Goal: Task Accomplishment & Management: Use online tool/utility

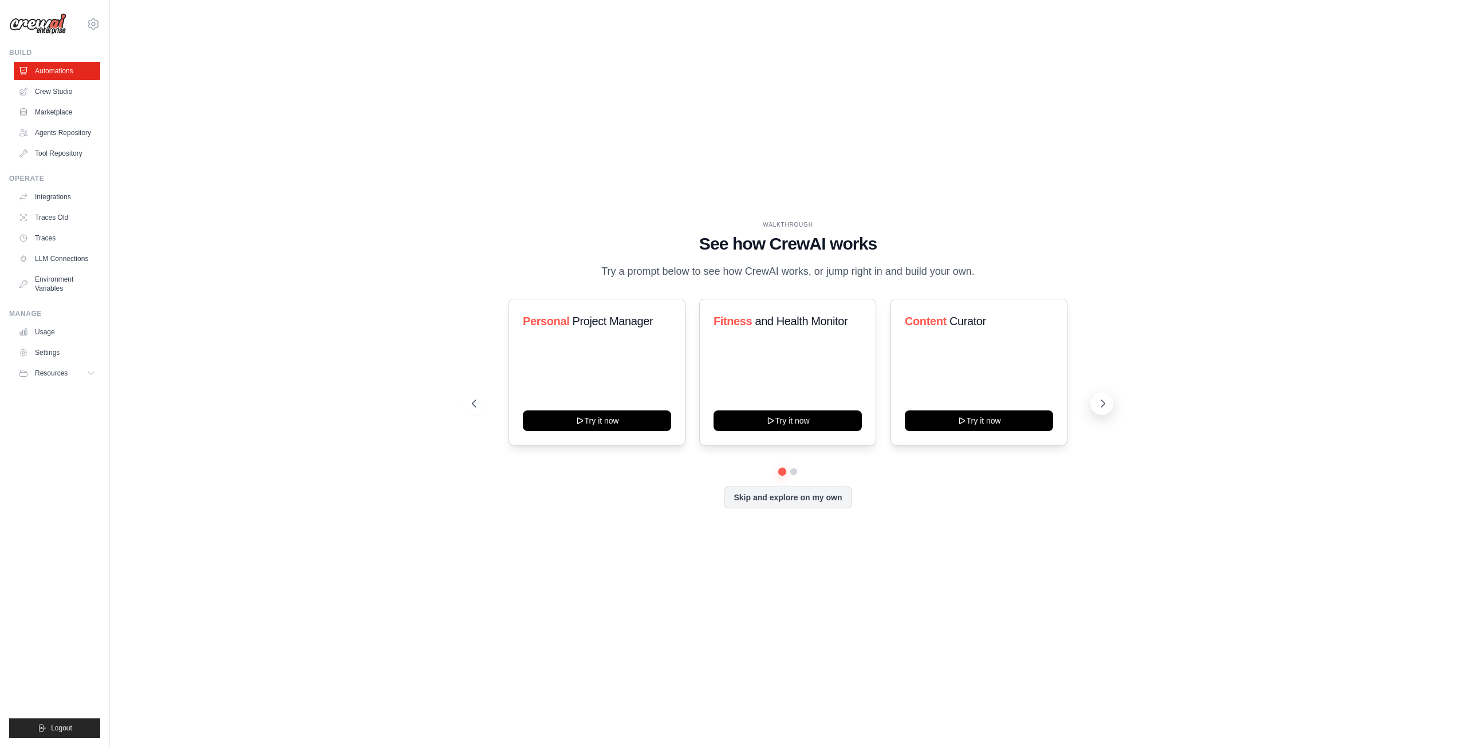
click at [1105, 404] on icon at bounding box center [1103, 403] width 3 height 7
click at [1105, 404] on icon at bounding box center [1102, 403] width 11 height 11
click at [64, 74] on link "Automations" at bounding box center [58, 71] width 86 height 18
click at [1105, 406] on icon at bounding box center [1102, 403] width 11 height 11
click at [474, 407] on icon at bounding box center [472, 403] width 3 height 7
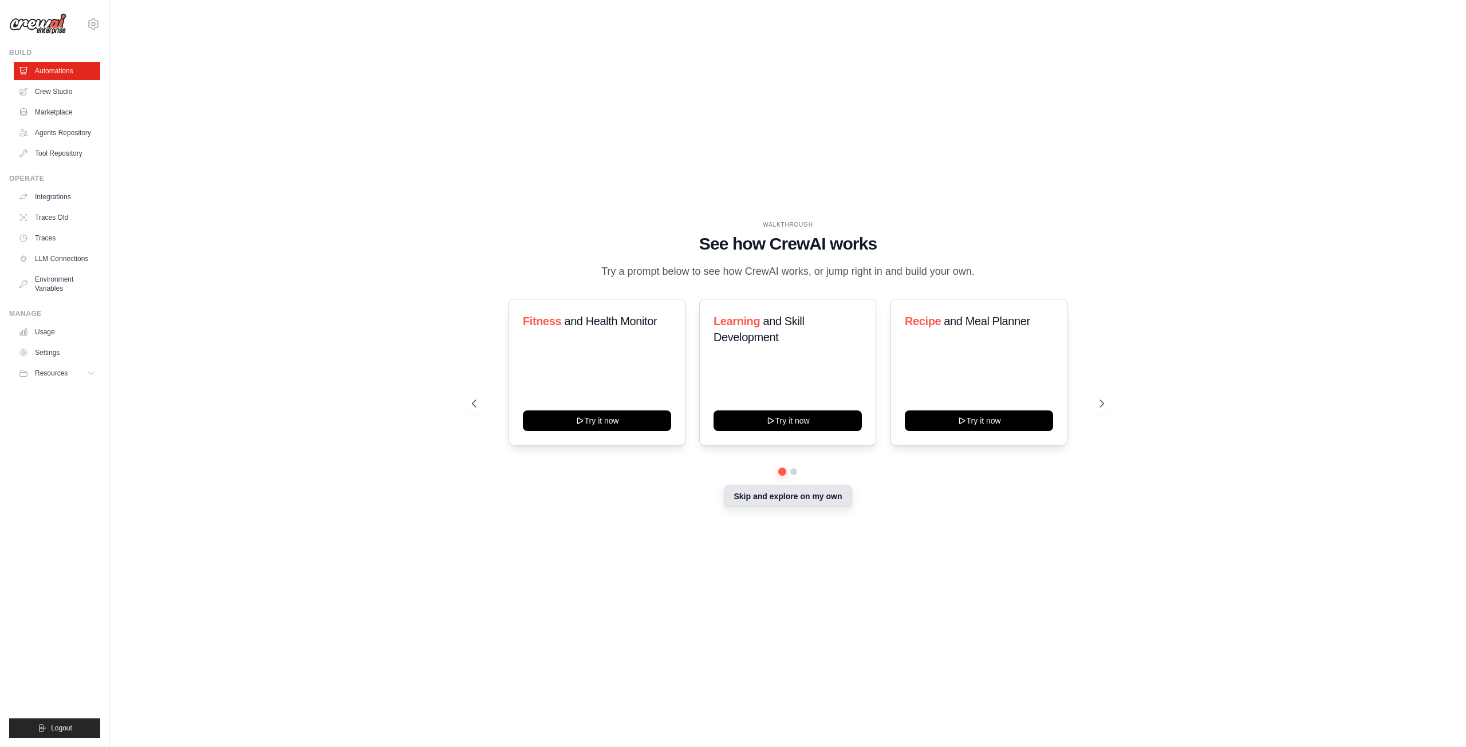
click at [796, 500] on button "Skip and explore on my own" at bounding box center [788, 497] width 128 height 22
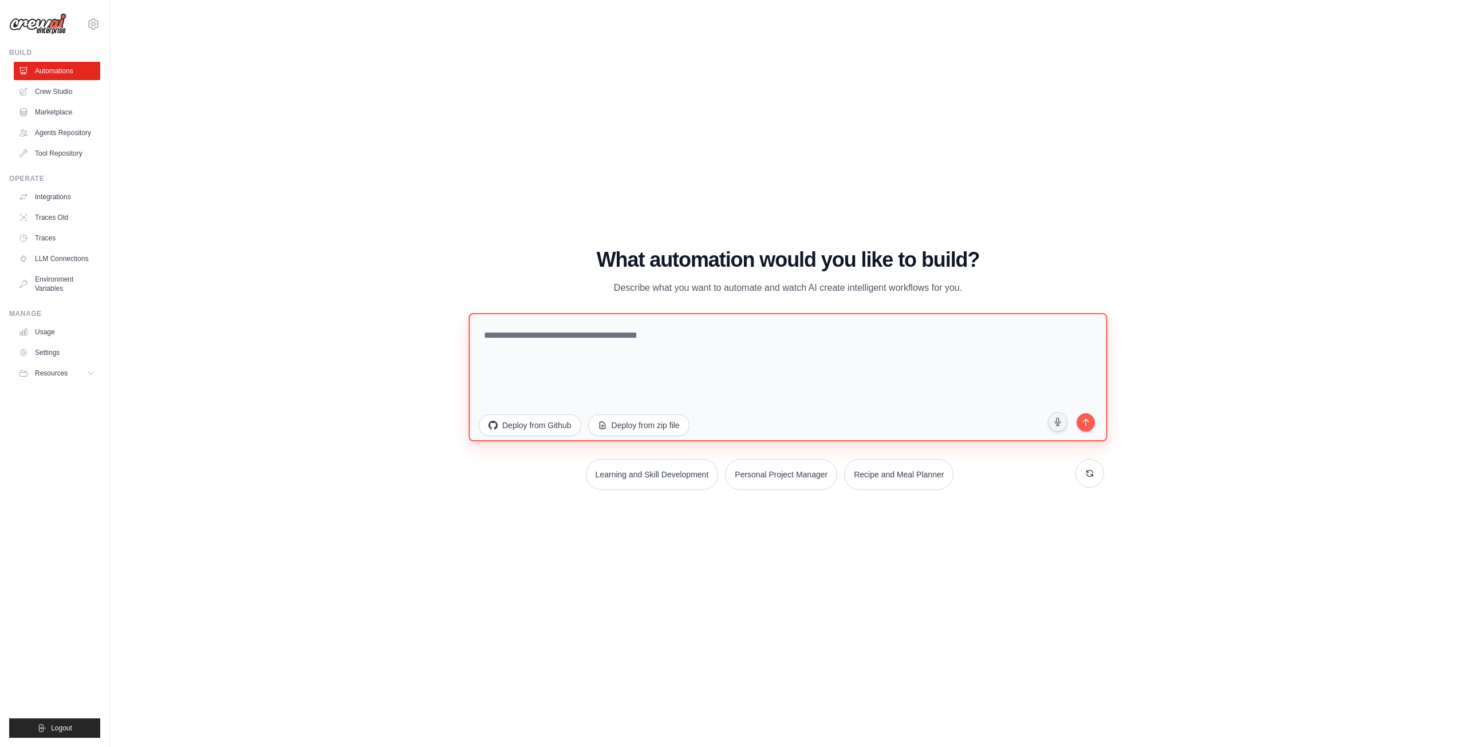
click at [579, 343] on textarea at bounding box center [788, 377] width 639 height 128
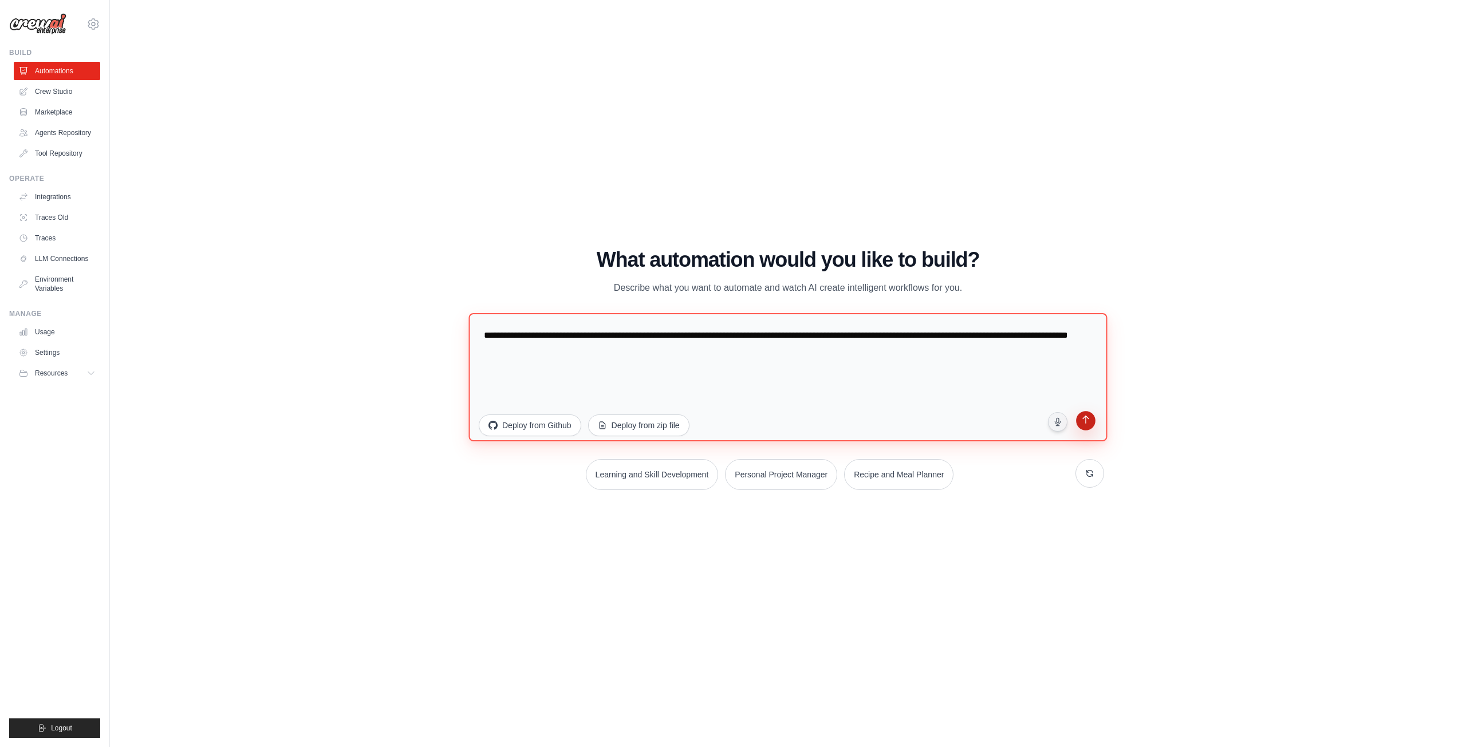
type textarea "**********"
click at [1087, 423] on icon "submit" at bounding box center [1085, 421] width 11 height 11
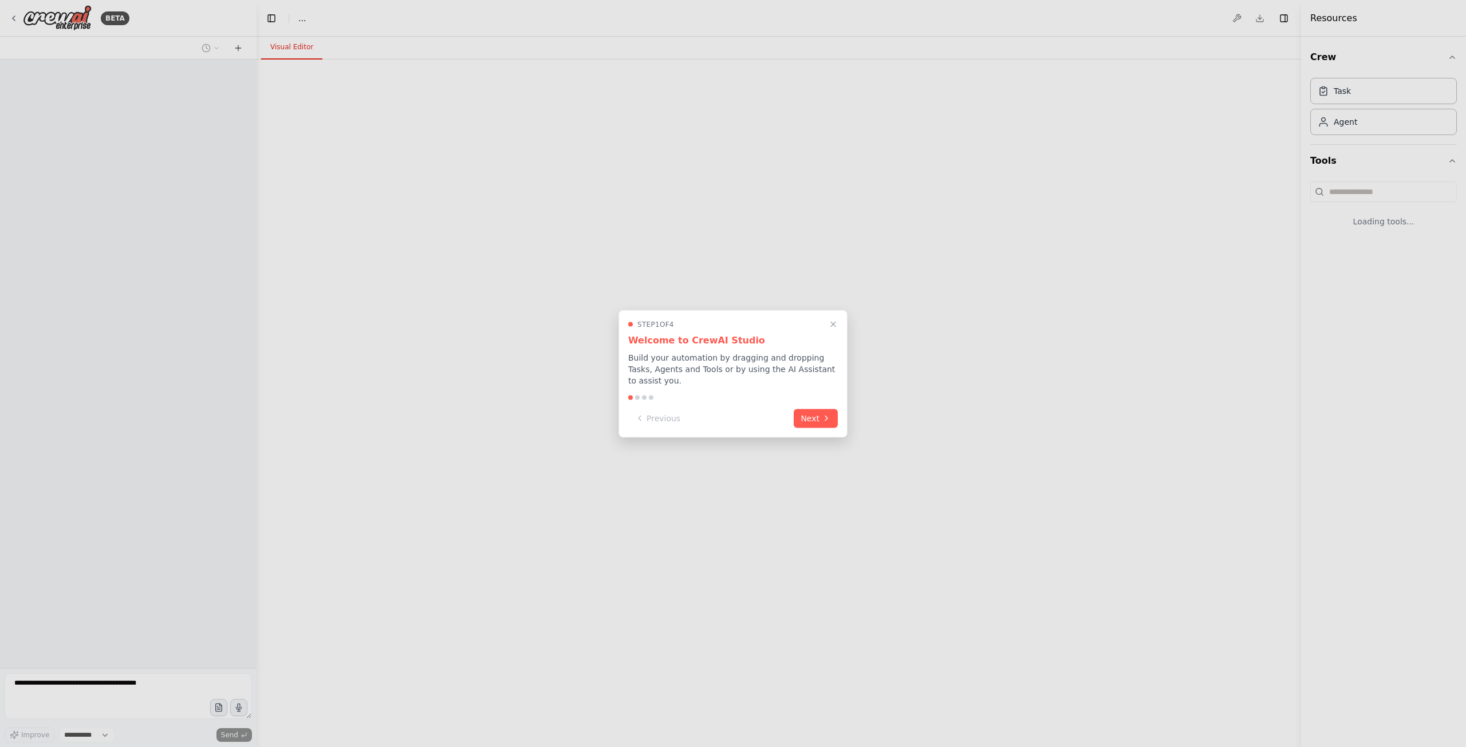
select select "****"
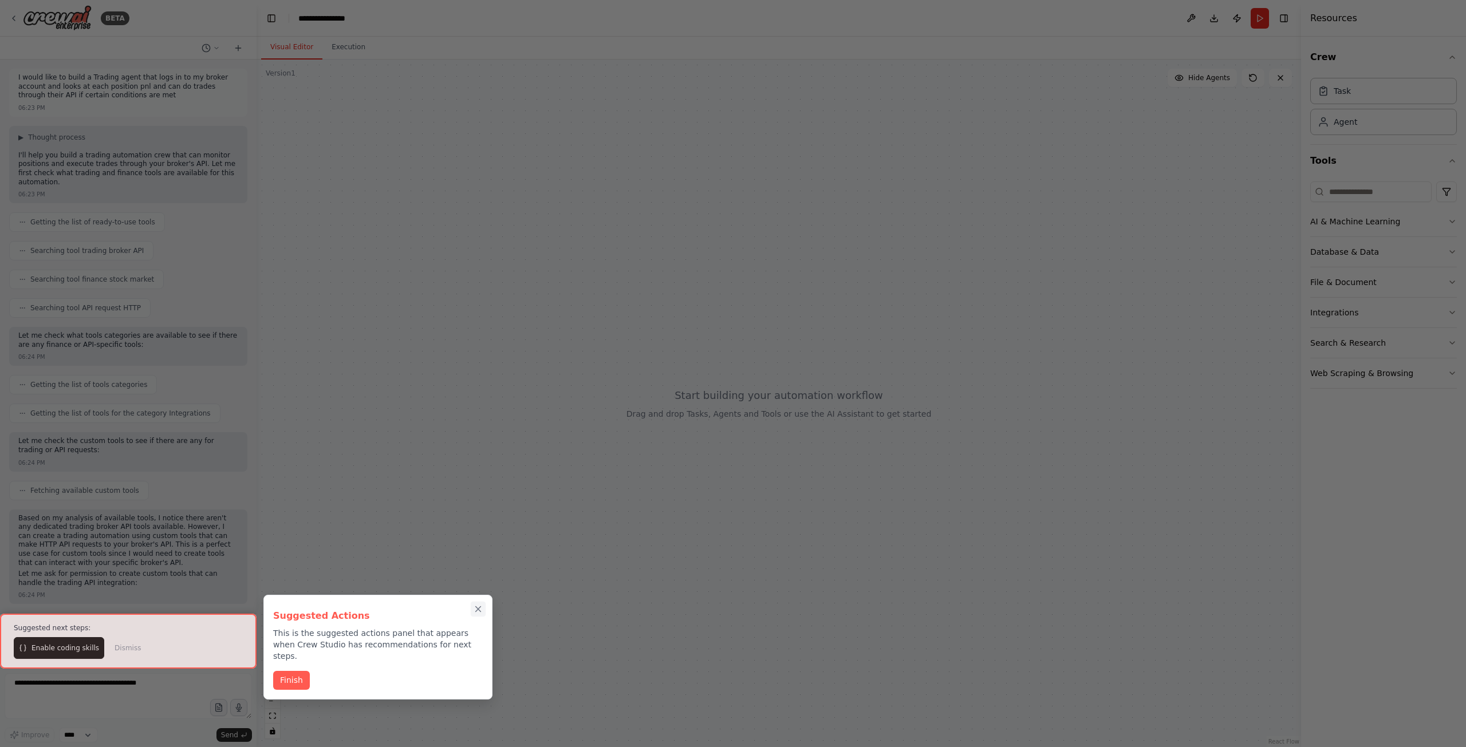
click at [476, 605] on icon "Close walkthrough" at bounding box center [478, 609] width 10 height 10
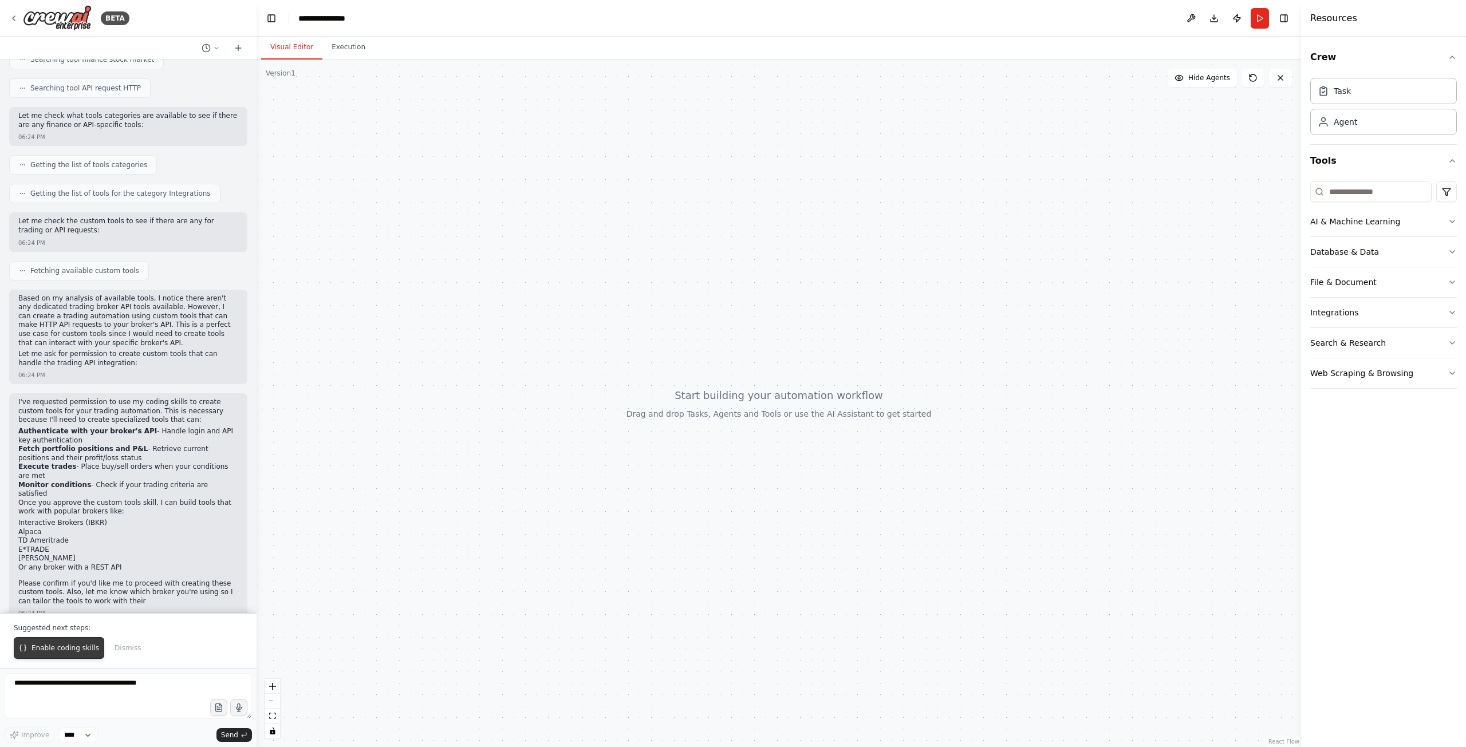
click at [72, 650] on span "Enable coding skills" at bounding box center [66, 648] width 68 height 9
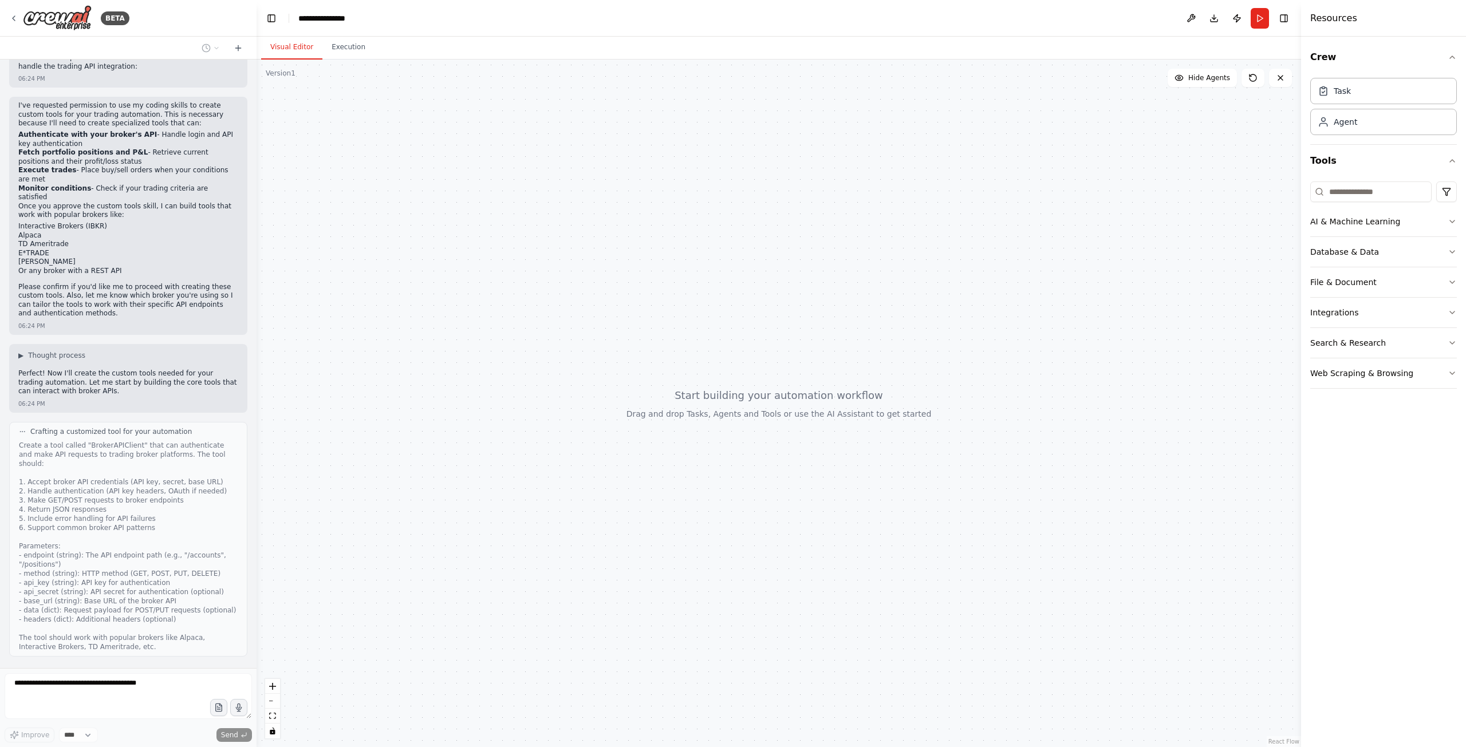
scroll to position [591, 0]
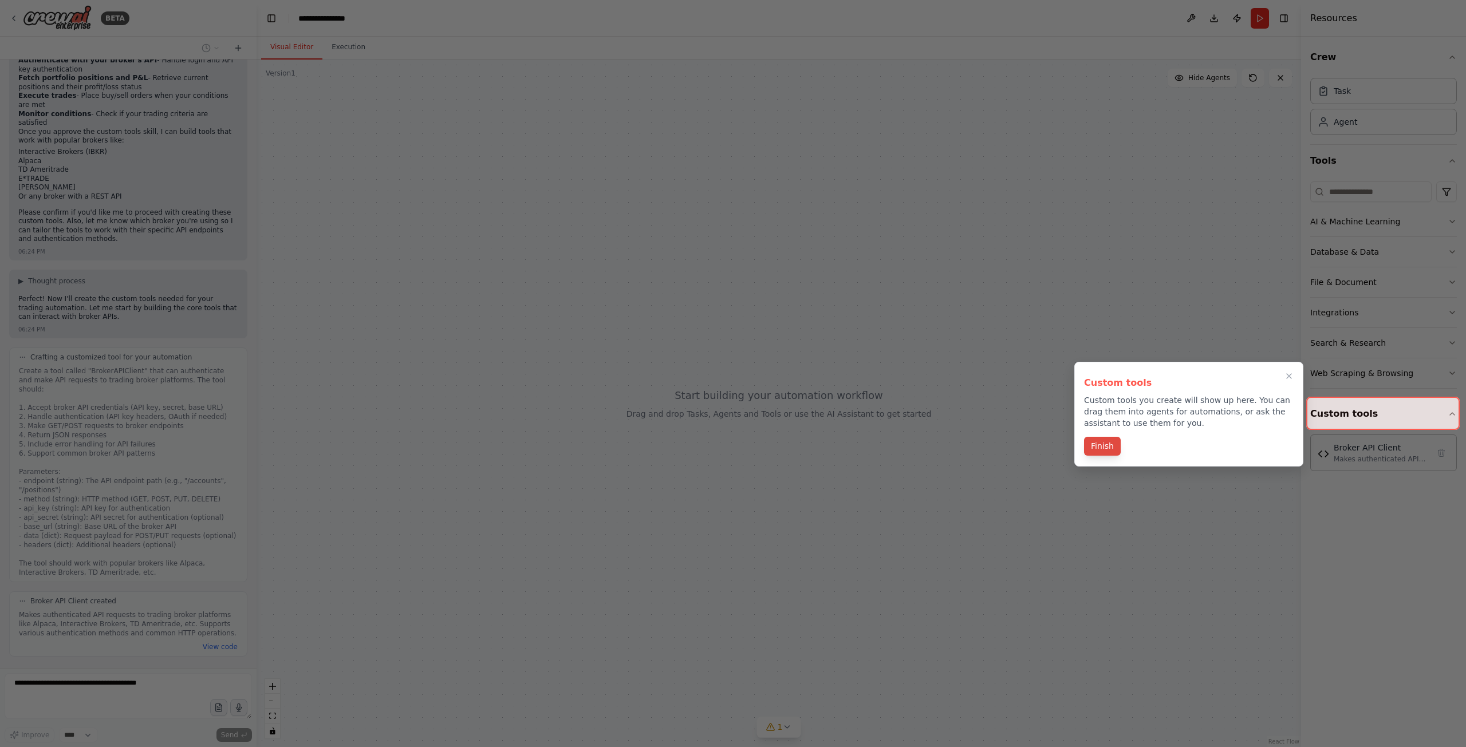
click at [1097, 446] on button "Finish" at bounding box center [1102, 446] width 37 height 19
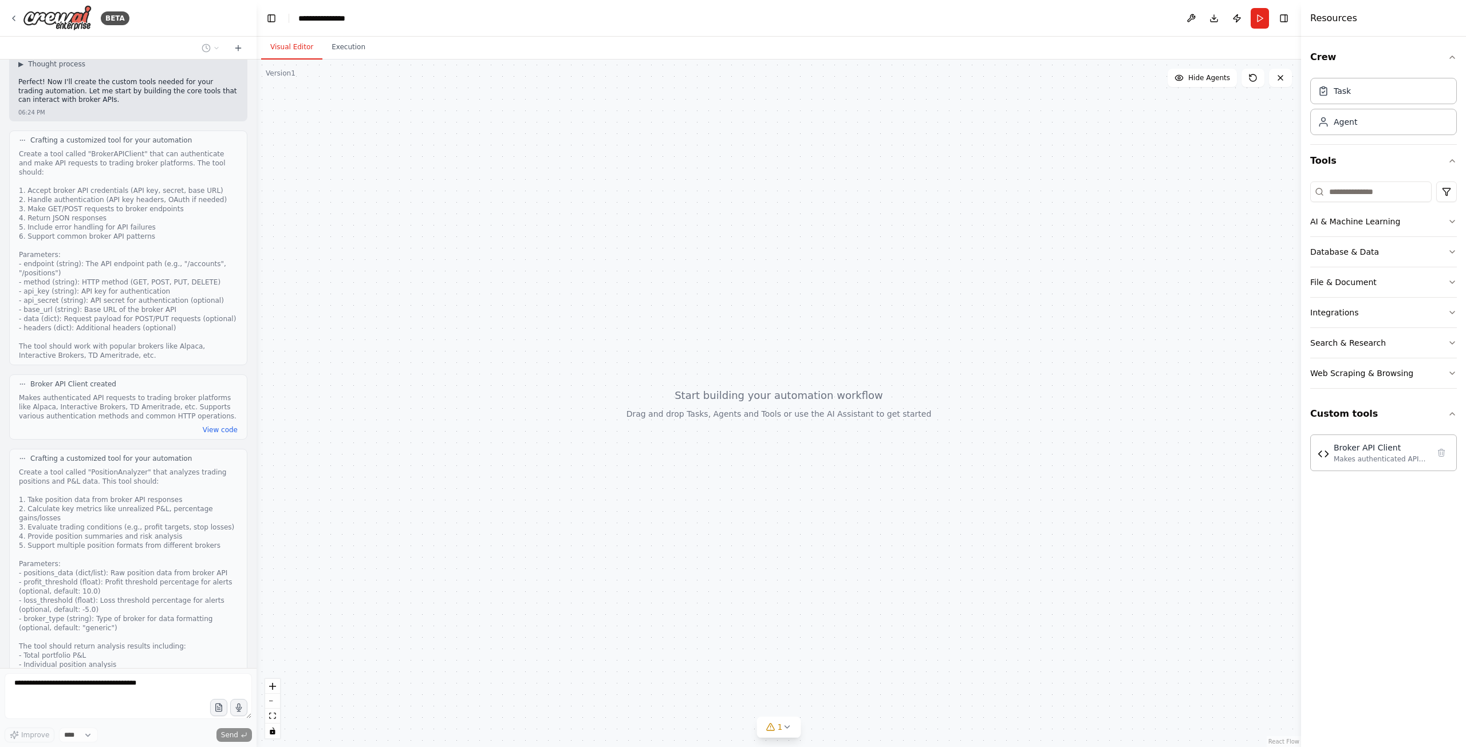
scroll to position [835, 0]
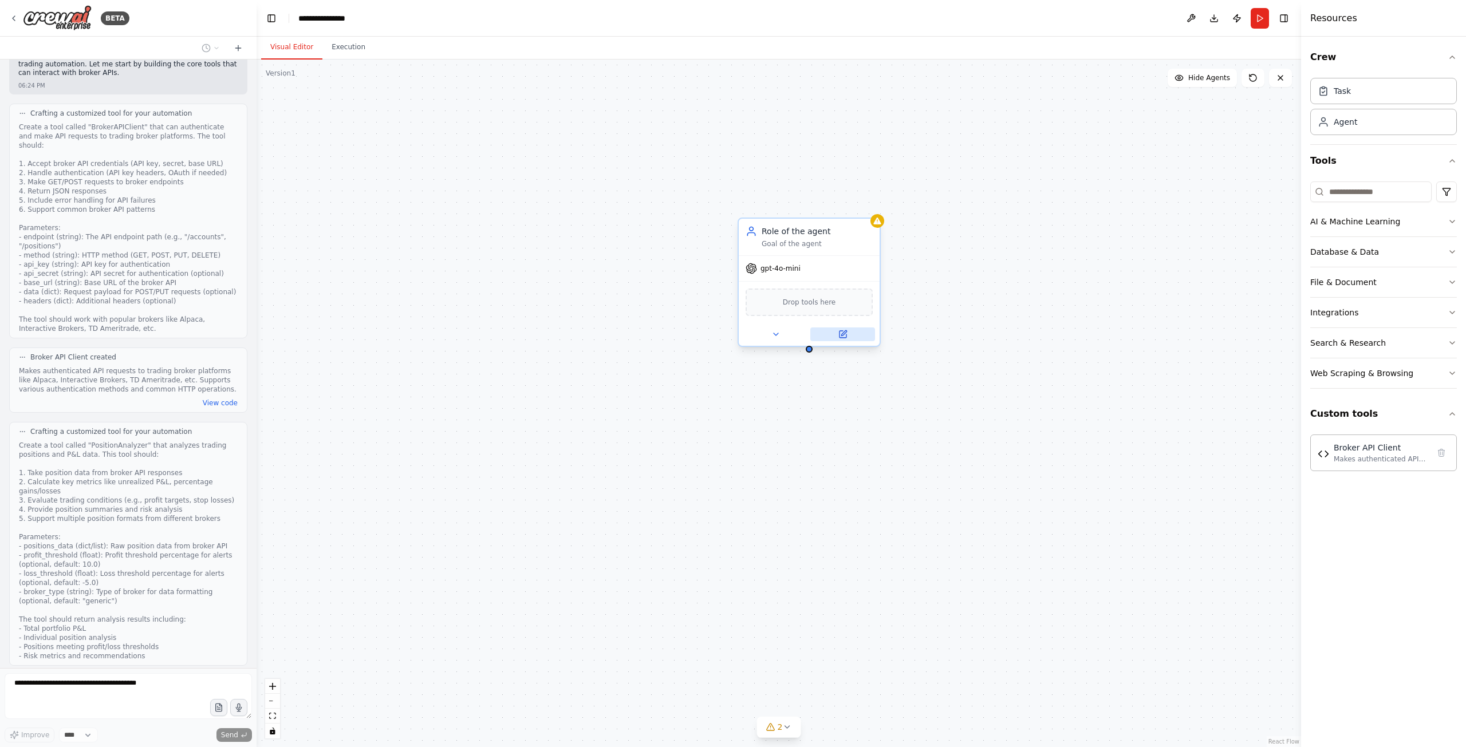
click at [841, 333] on icon at bounding box center [843, 334] width 7 height 7
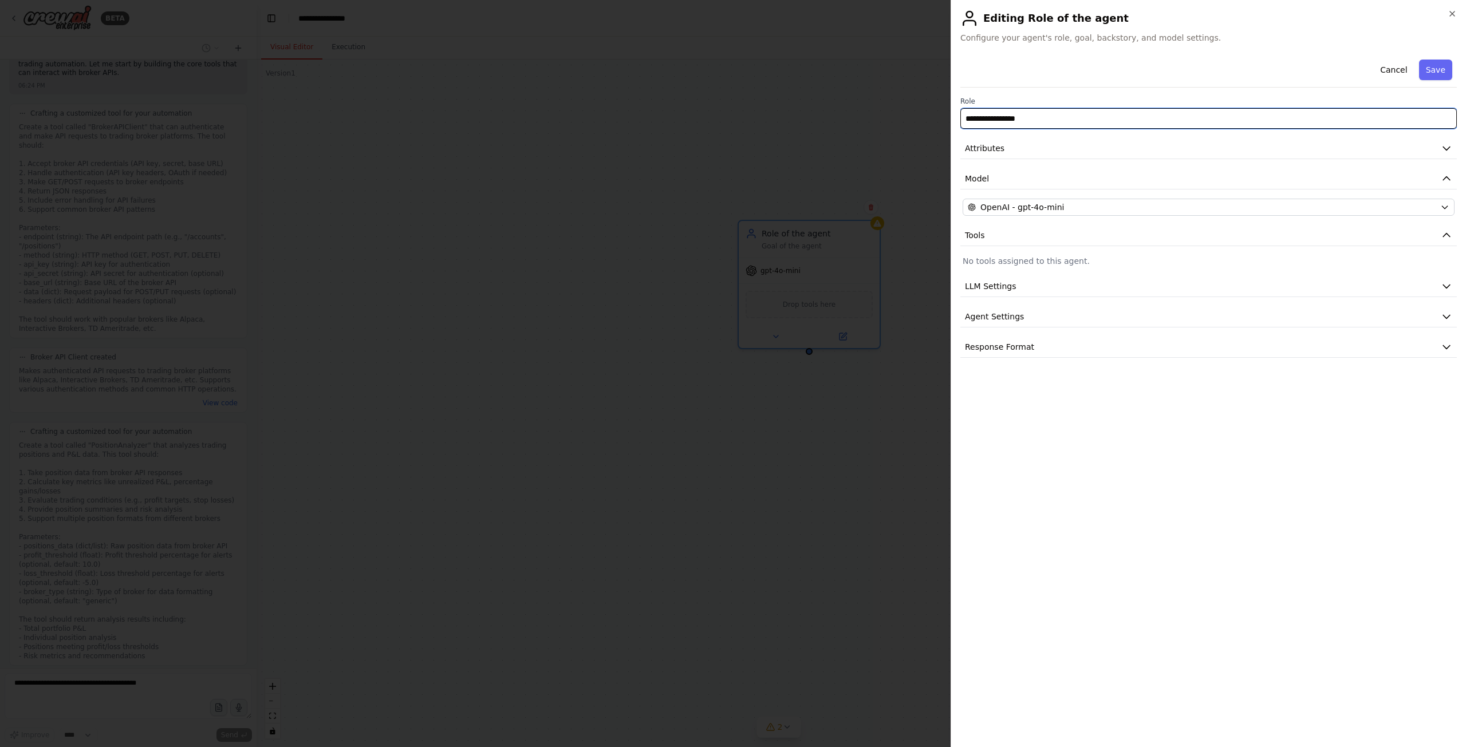
click at [1061, 115] on input "**********" at bounding box center [1209, 118] width 497 height 21
type input "*"
type input "**********"
click at [1447, 313] on icon "button" at bounding box center [1446, 316] width 11 height 11
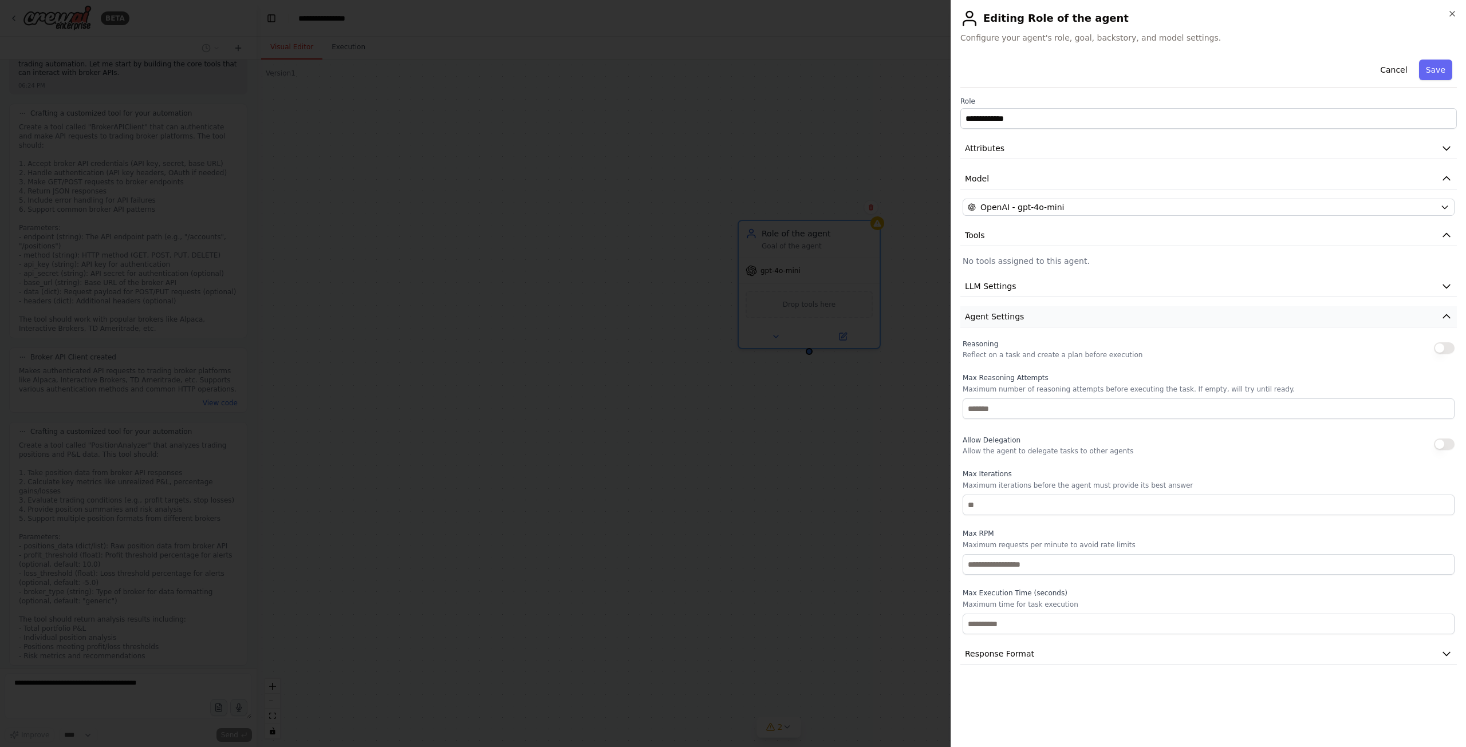
click at [1451, 317] on icon "button" at bounding box center [1446, 316] width 11 height 11
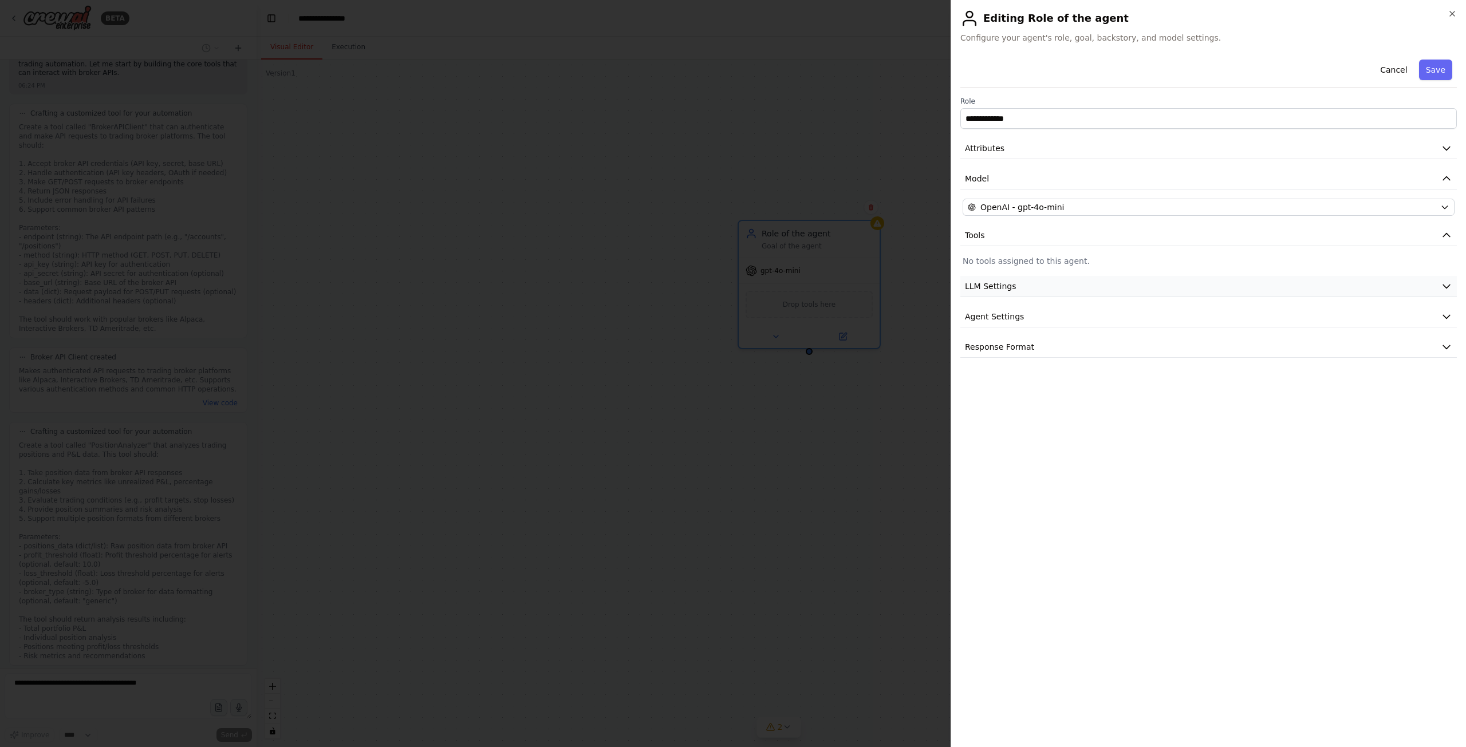
click at [1448, 291] on icon "button" at bounding box center [1446, 286] width 11 height 11
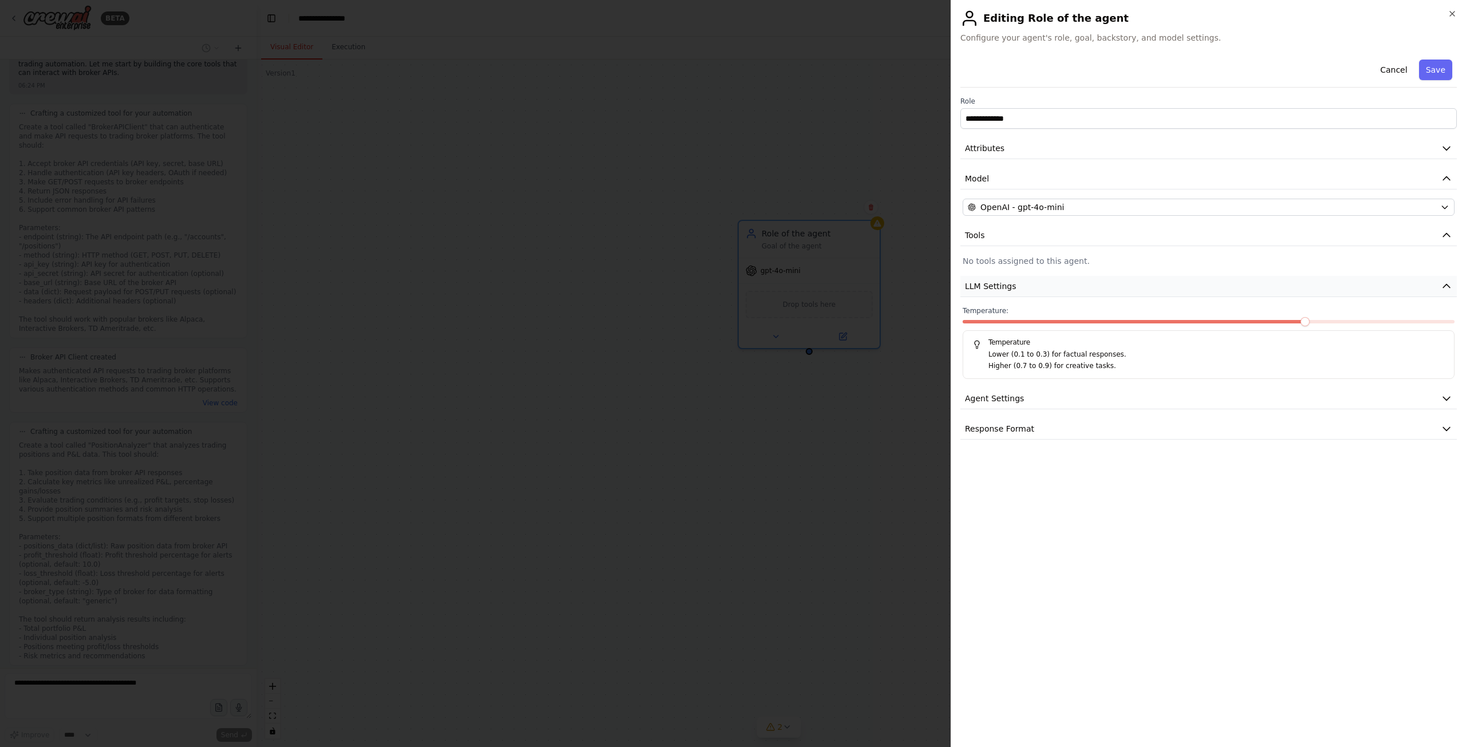
click at [1448, 291] on icon "button" at bounding box center [1446, 286] width 11 height 11
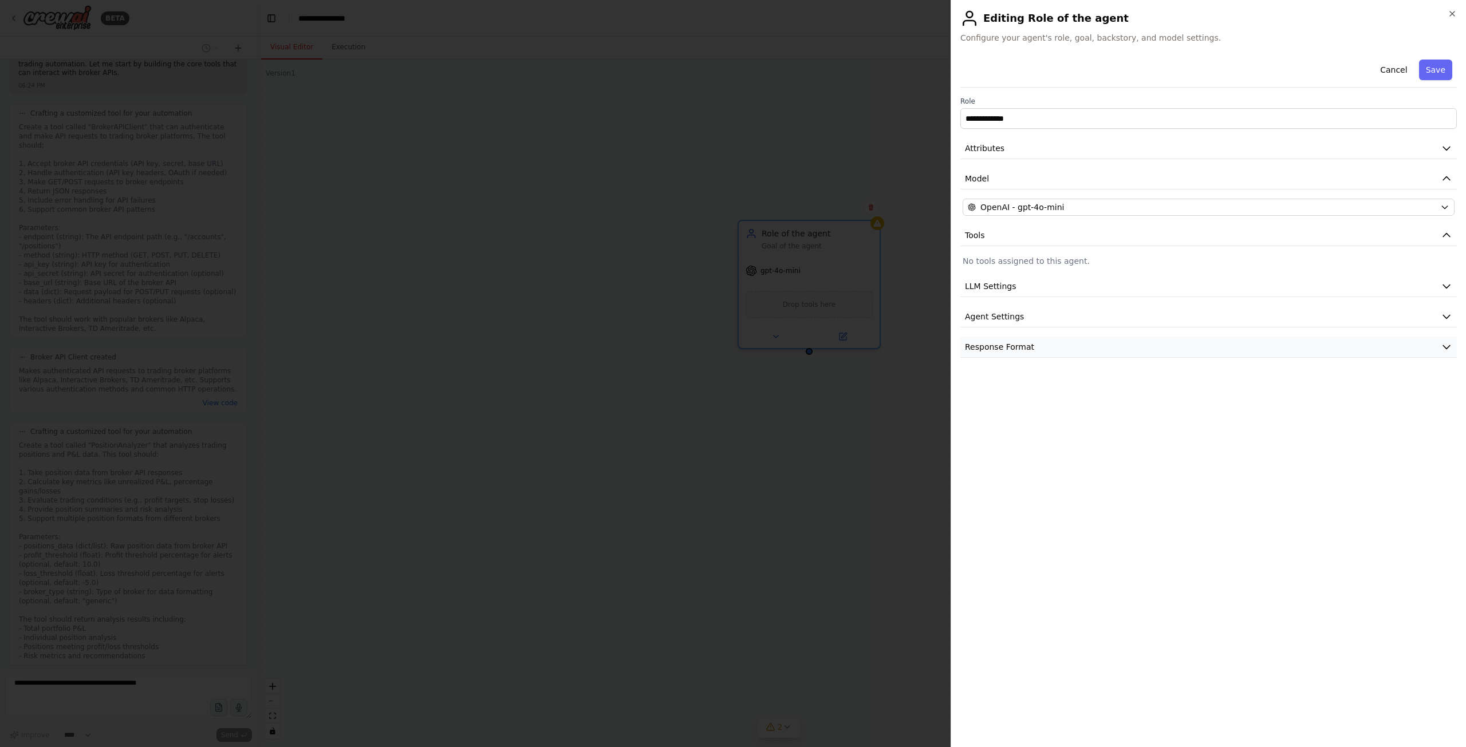
scroll to position [919, 0]
click at [1438, 72] on button "Save" at bounding box center [1435, 70] width 33 height 21
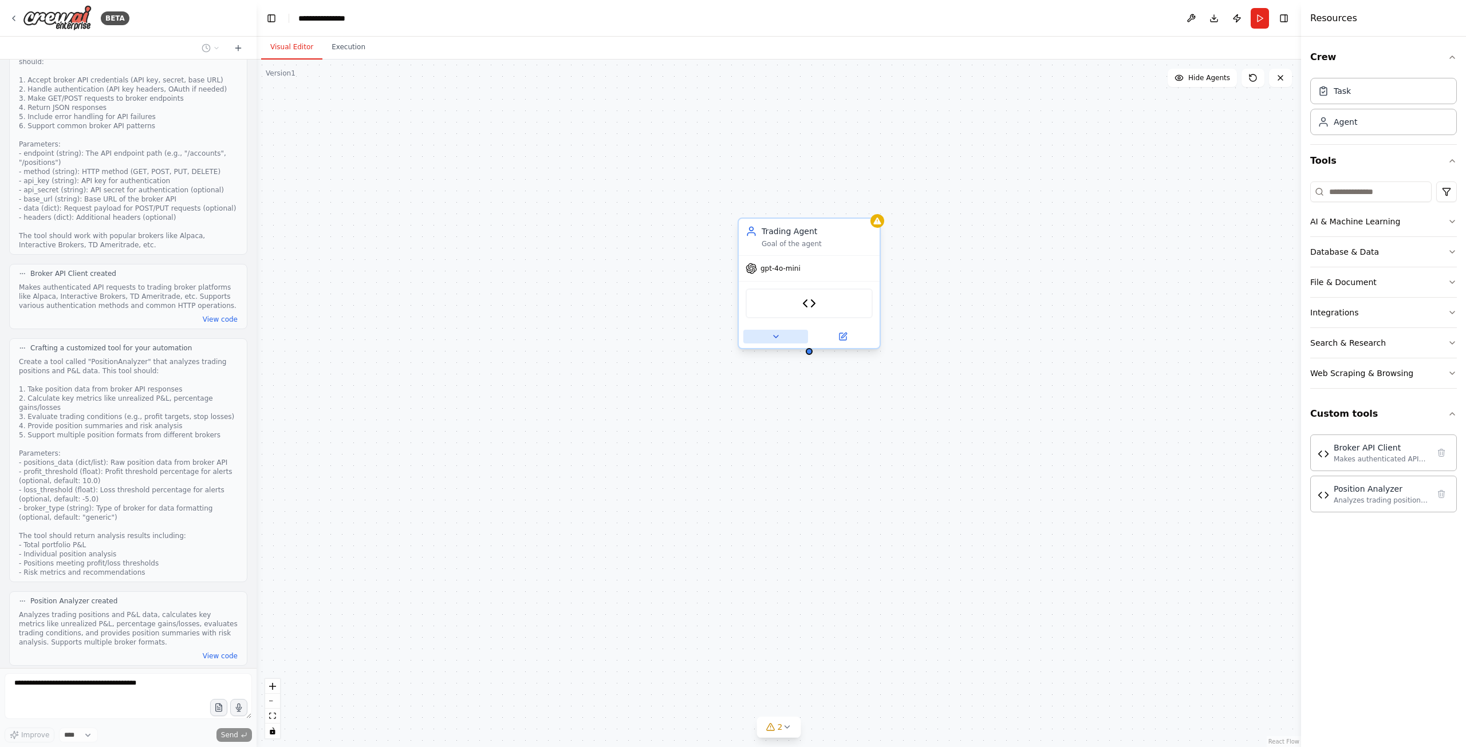
click at [772, 335] on icon at bounding box center [776, 336] width 9 height 9
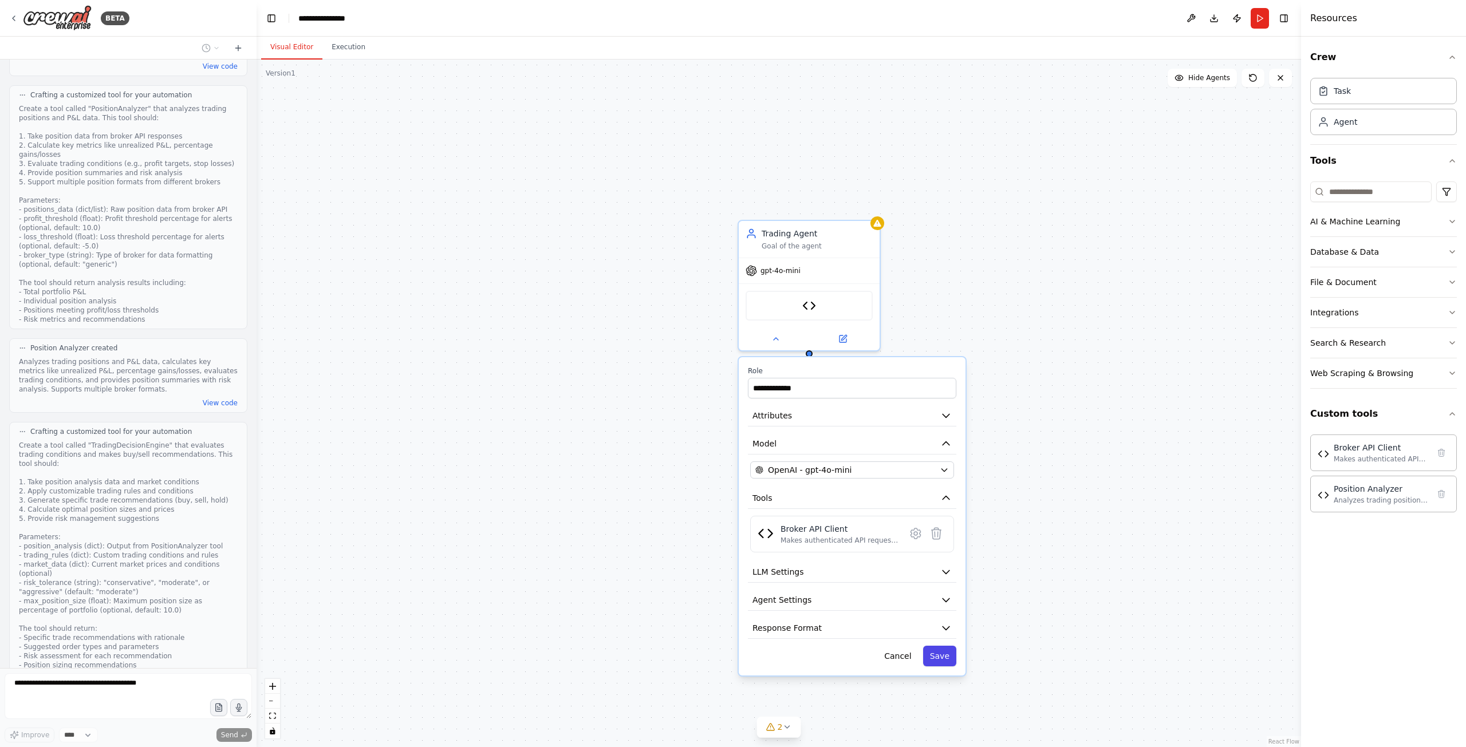
click at [942, 653] on button "Save" at bounding box center [939, 656] width 33 height 21
click at [793, 732] on button "2" at bounding box center [779, 727] width 44 height 21
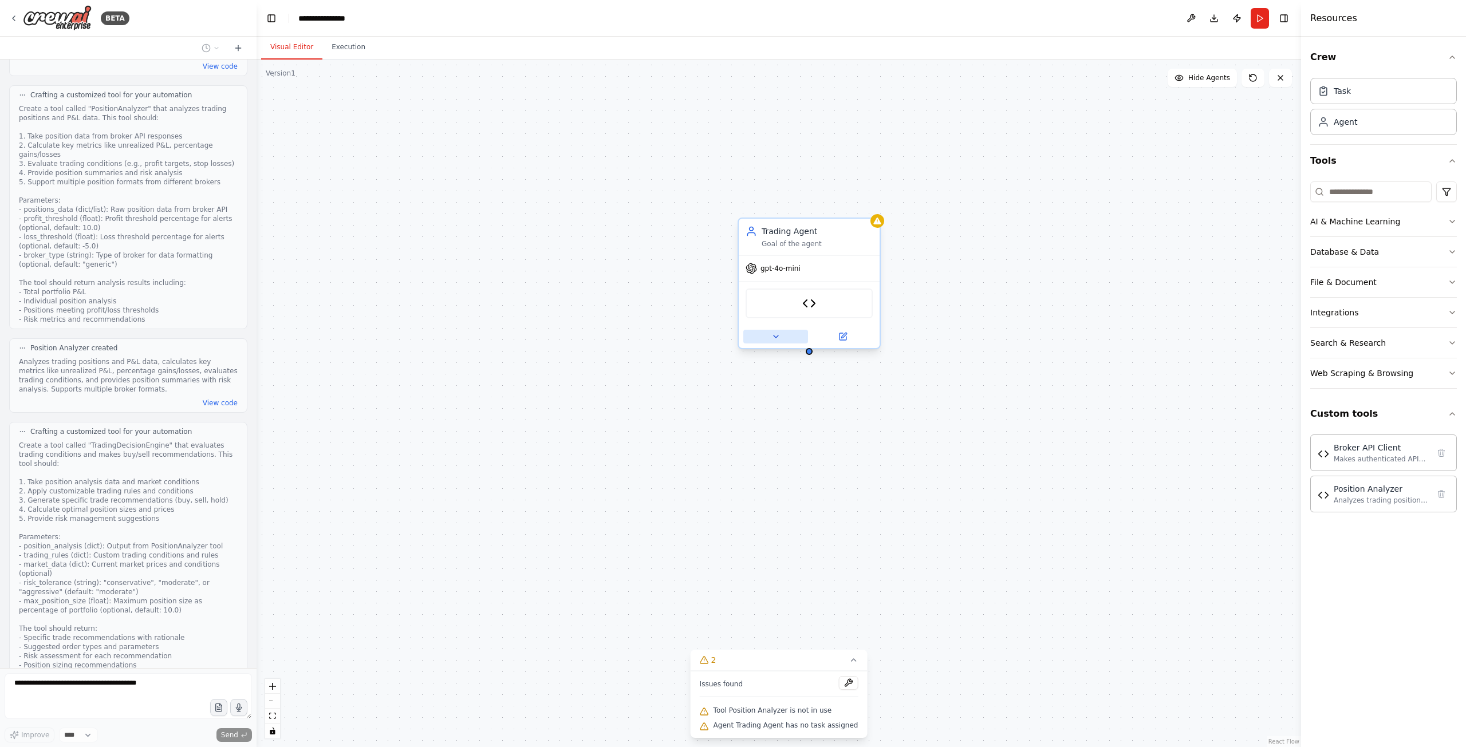
click at [775, 341] on button at bounding box center [775, 337] width 65 height 14
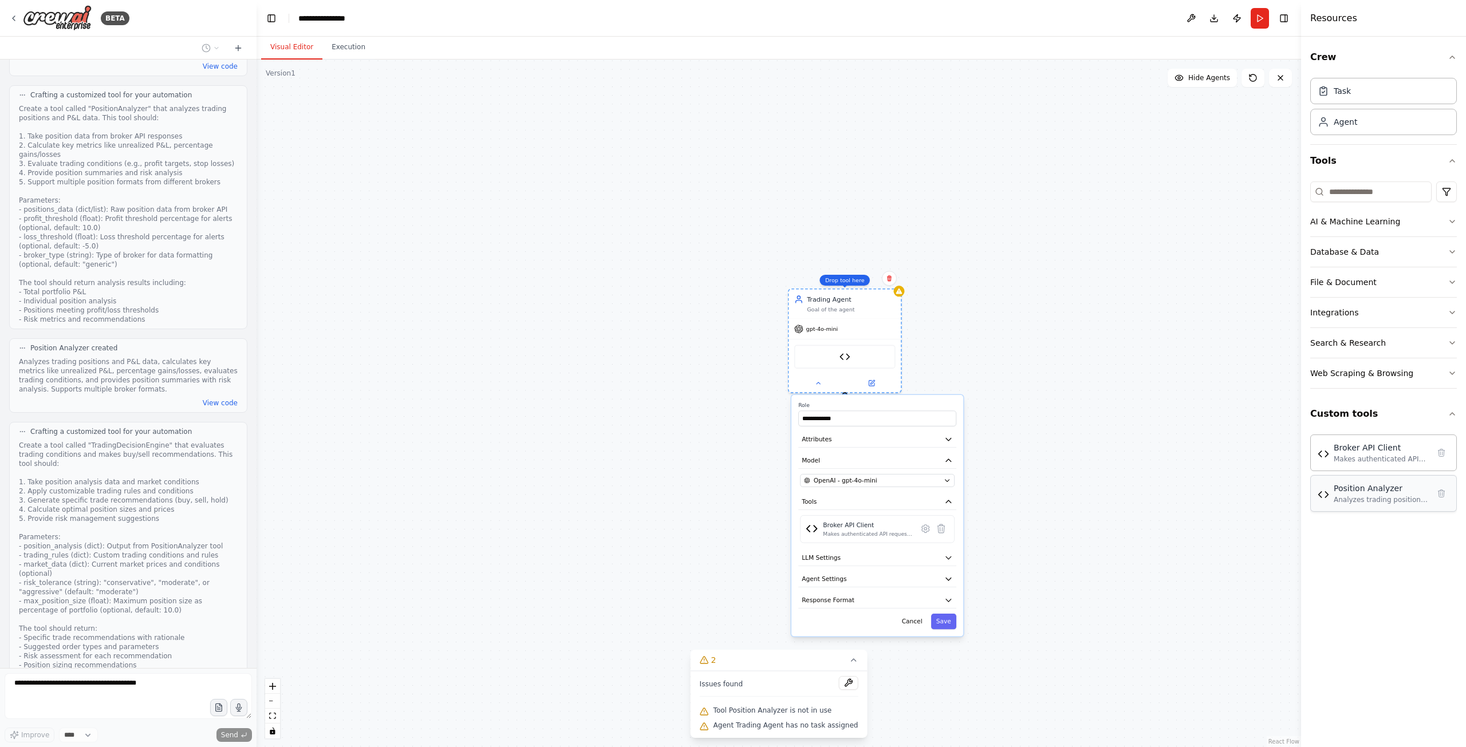
scroll to position [1246, 0]
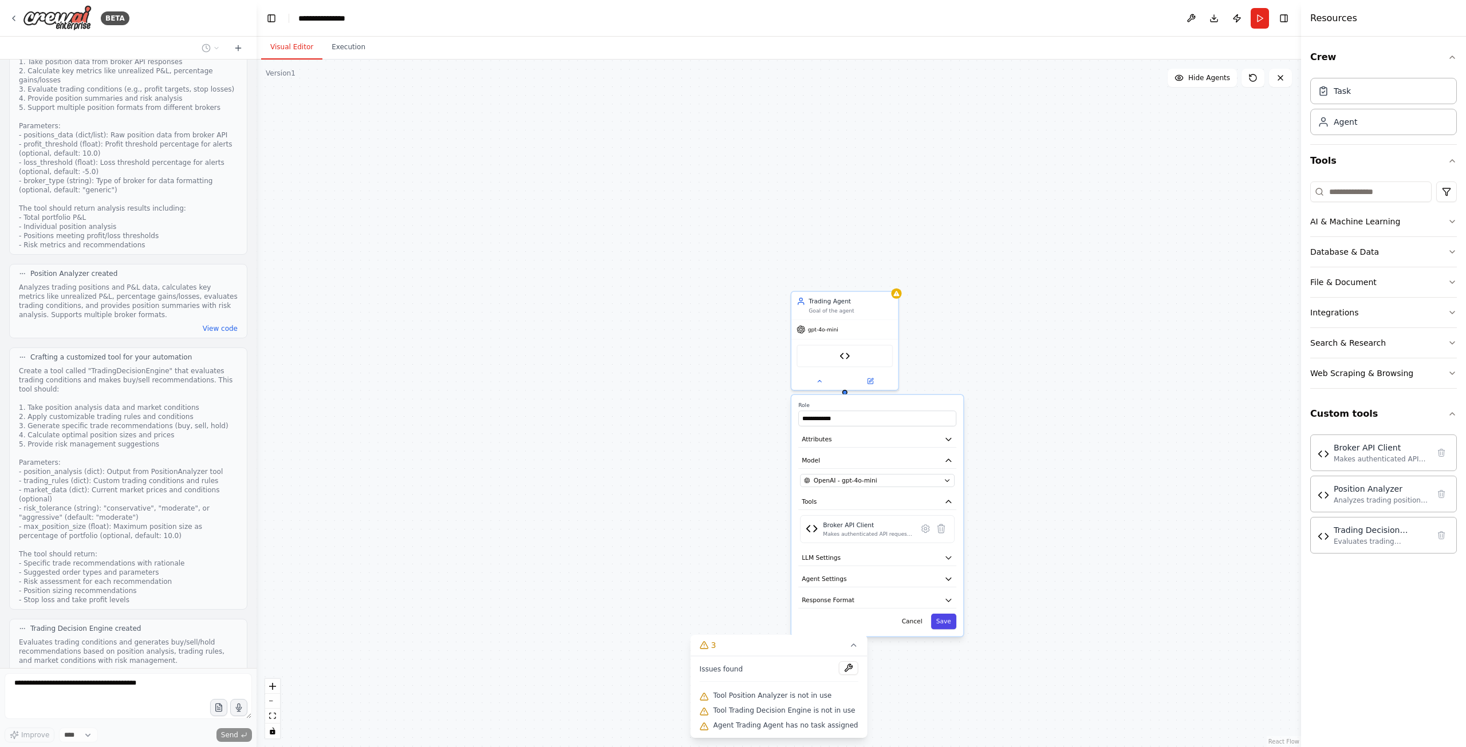
click at [951, 623] on button "Save" at bounding box center [943, 621] width 25 height 15
drag, startPoint x: 847, startPoint y: 394, endPoint x: 683, endPoint y: 319, distance: 179.7
click at [683, 319] on div "Trading Agent Goal of the agent gpt-4o-mini Broker API Client" at bounding box center [779, 404] width 1045 height 688
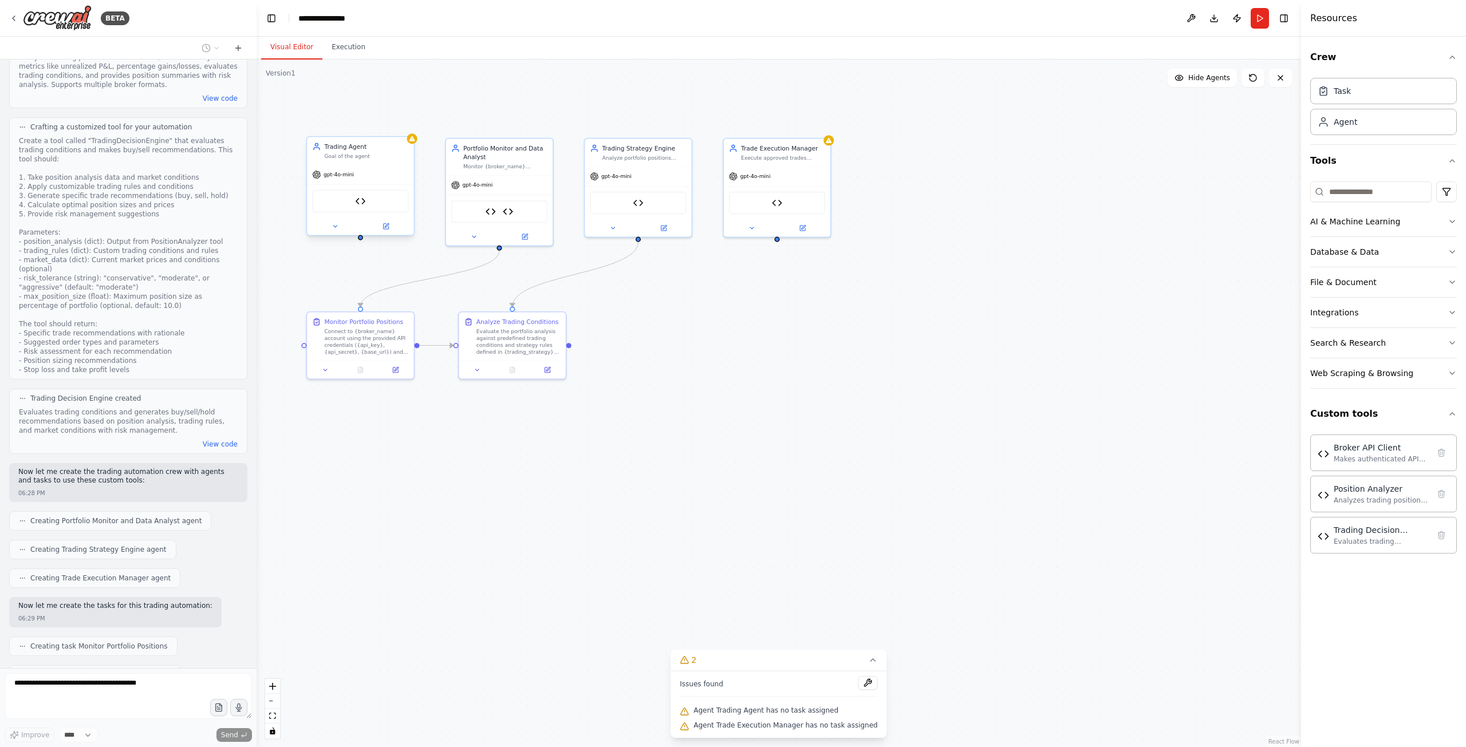
scroll to position [1505, 0]
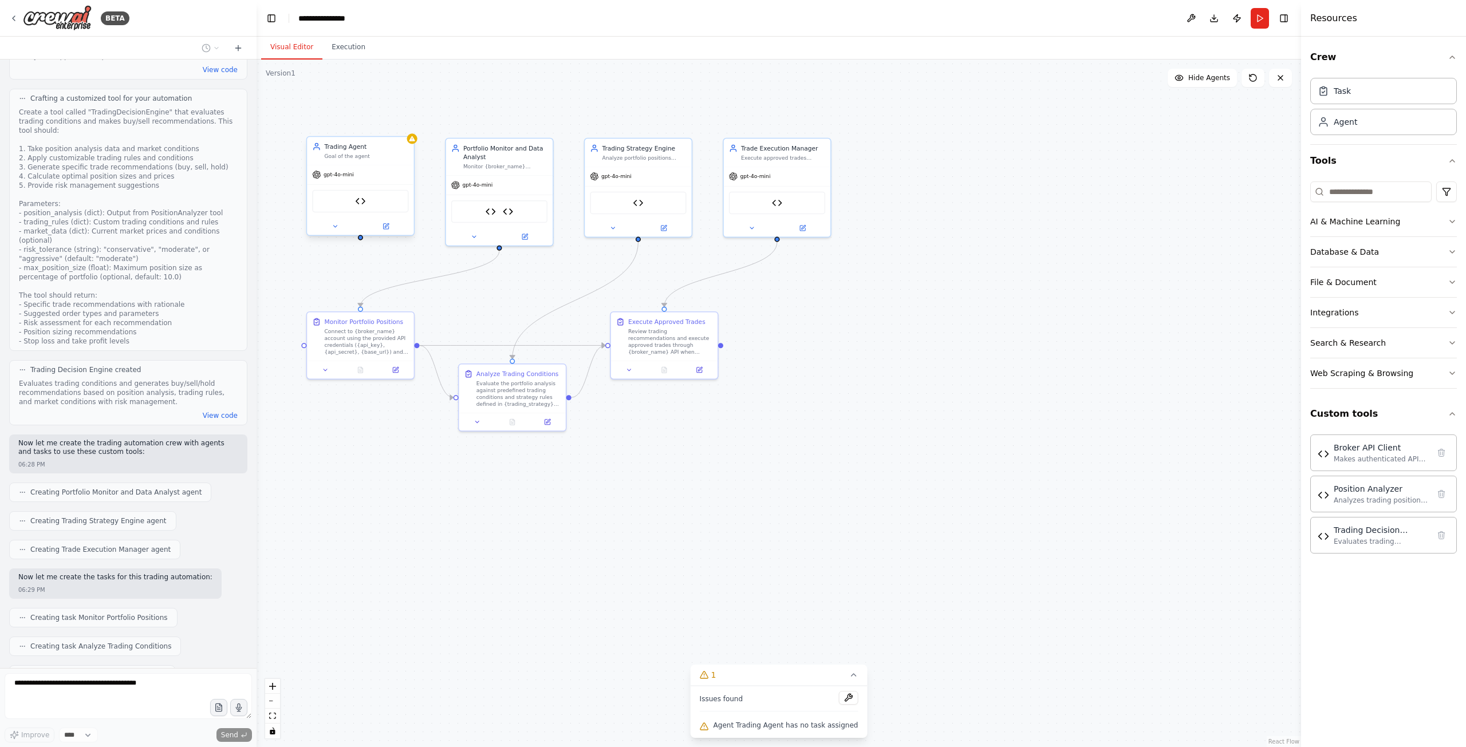
drag, startPoint x: 380, startPoint y: 156, endPoint x: 372, endPoint y: 158, distance: 8.2
click at [372, 158] on div "Goal of the agent" at bounding box center [367, 156] width 84 height 7
click at [404, 124] on icon at bounding box center [405, 125] width 5 height 6
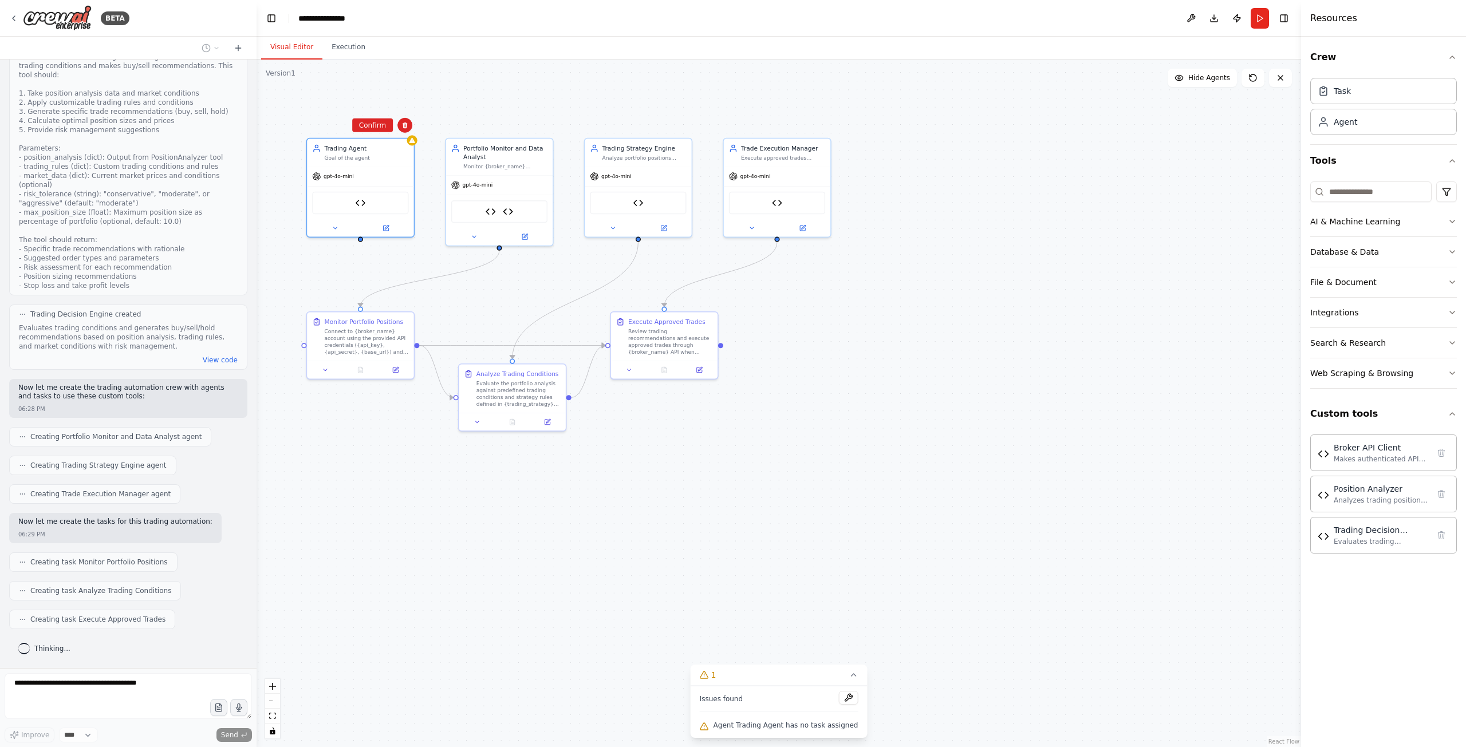
scroll to position [1573, 0]
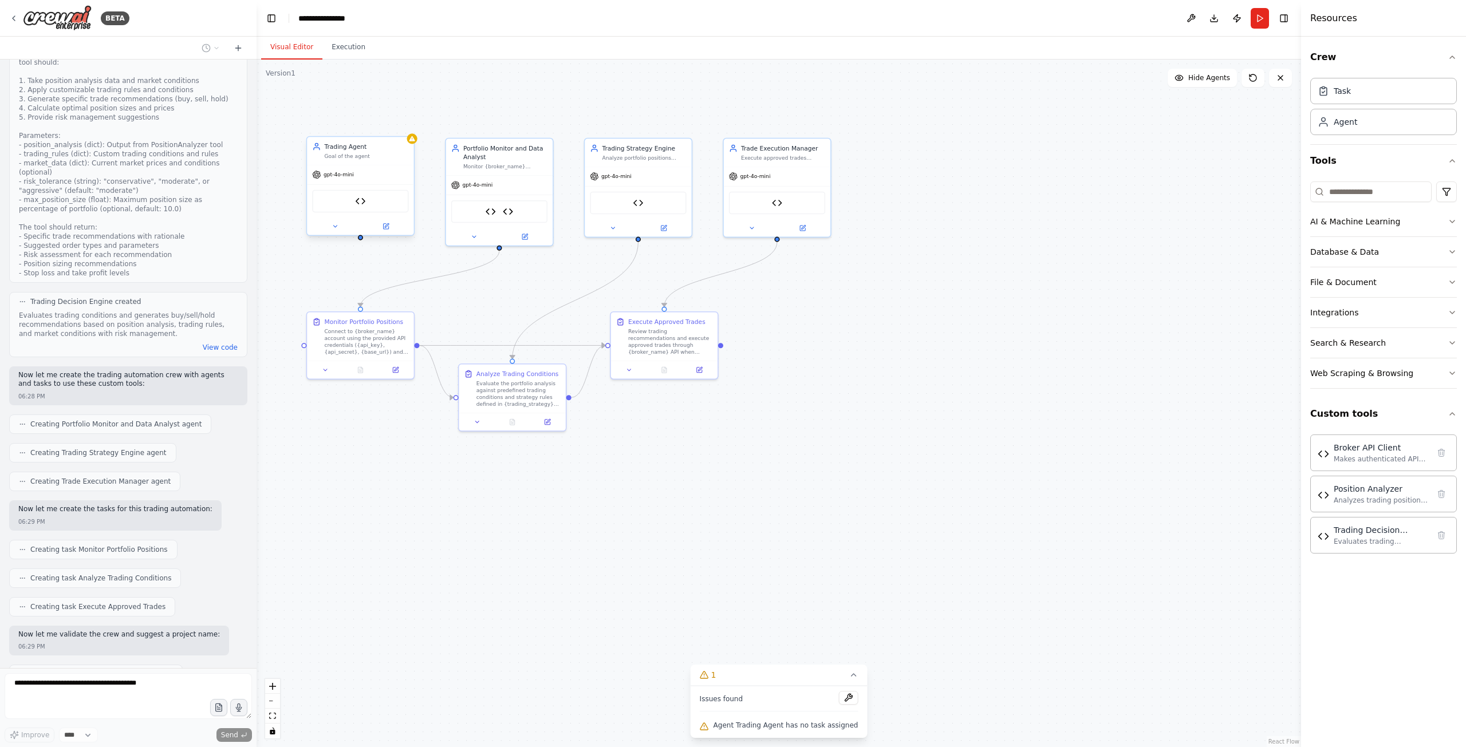
click at [387, 151] on div "Trading Agent" at bounding box center [367, 146] width 84 height 9
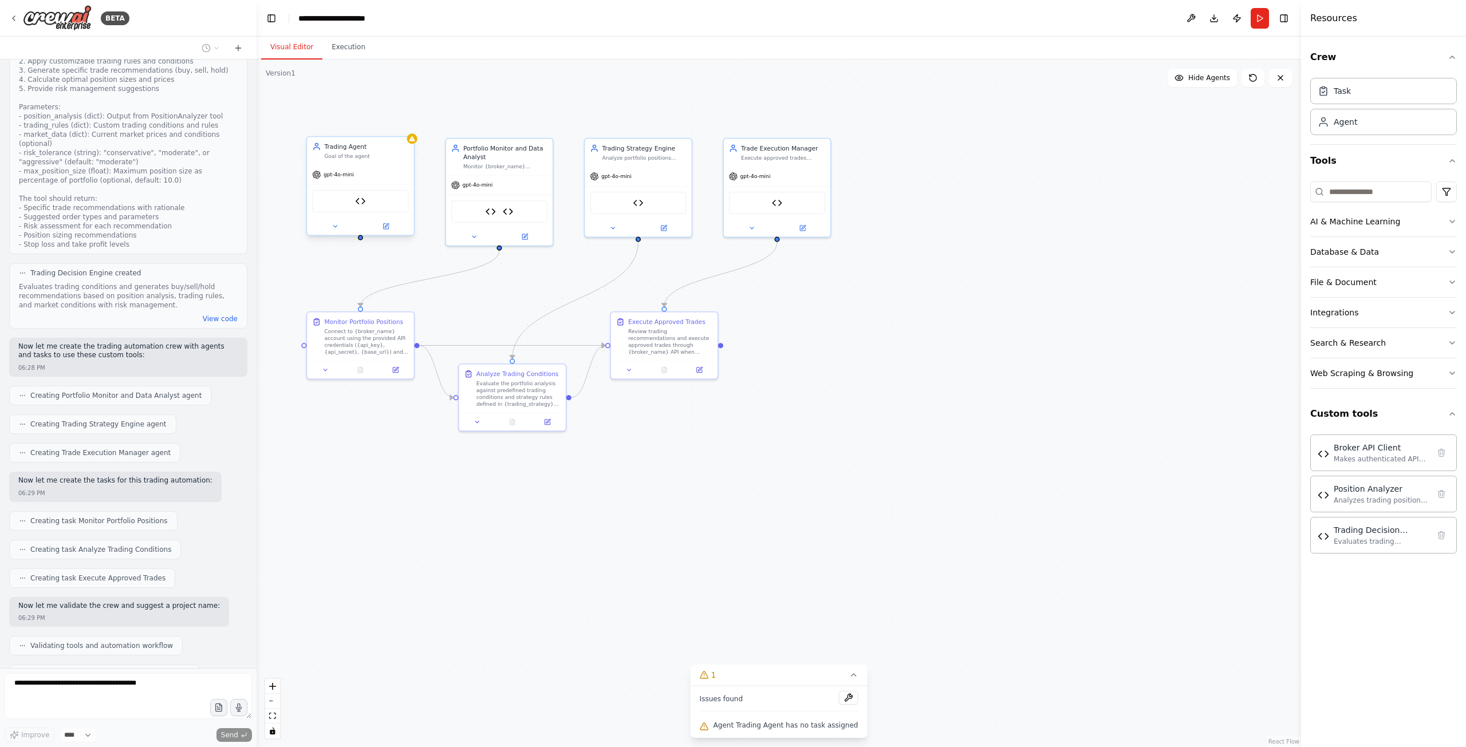
click at [401, 159] on div "Goal of the agent" at bounding box center [367, 156] width 84 height 7
click at [407, 127] on icon at bounding box center [405, 125] width 5 height 6
click at [375, 124] on button "Confirm" at bounding box center [372, 126] width 41 height 14
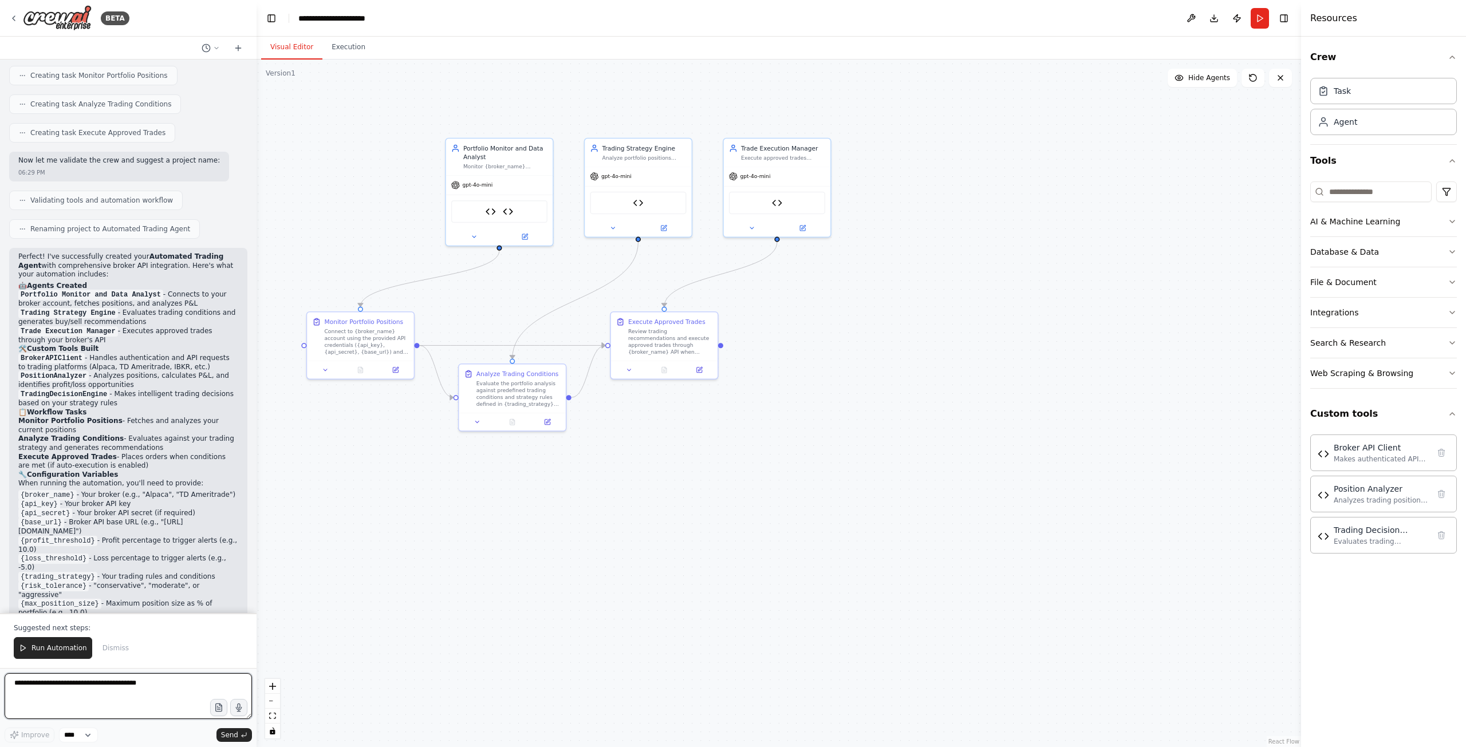
scroll to position [2057, 0]
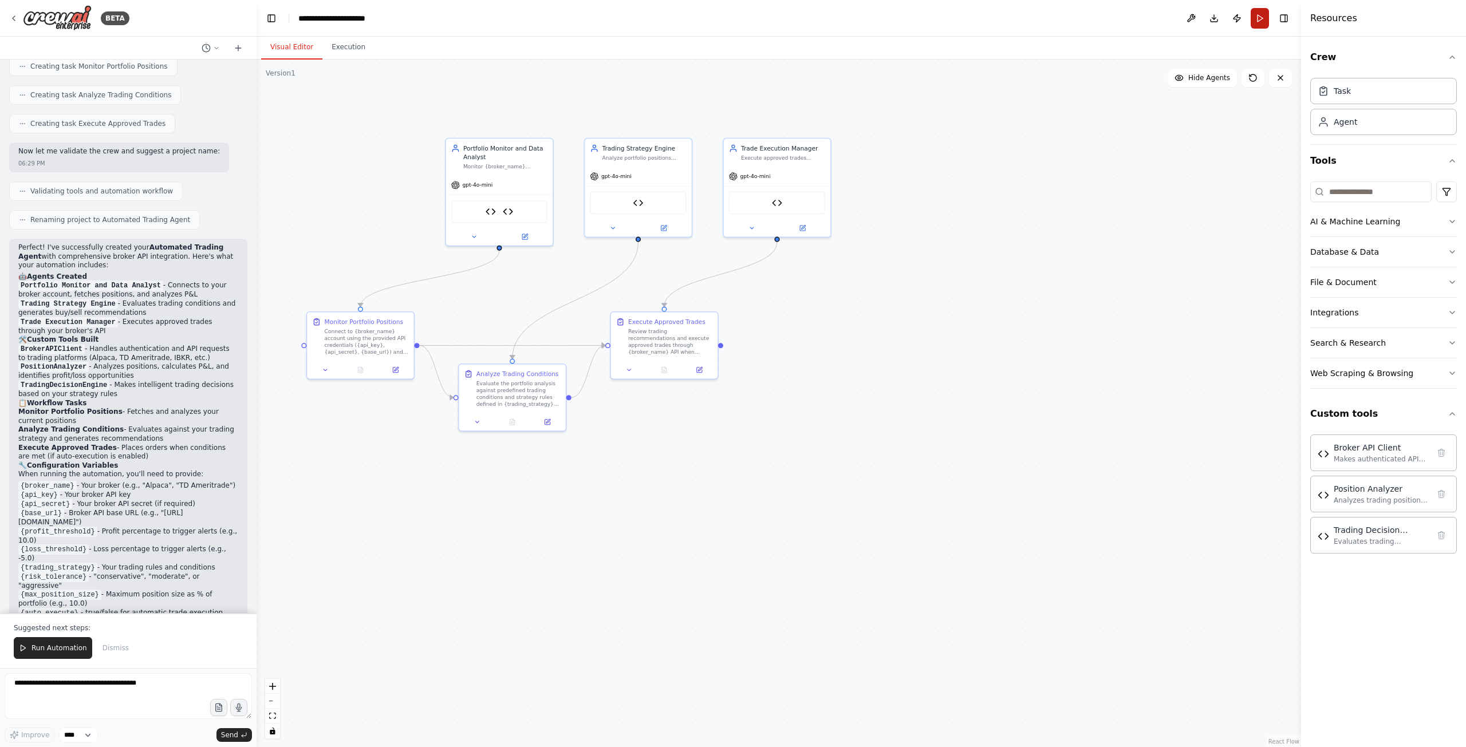
click at [1262, 15] on button "Run" at bounding box center [1260, 18] width 18 height 21
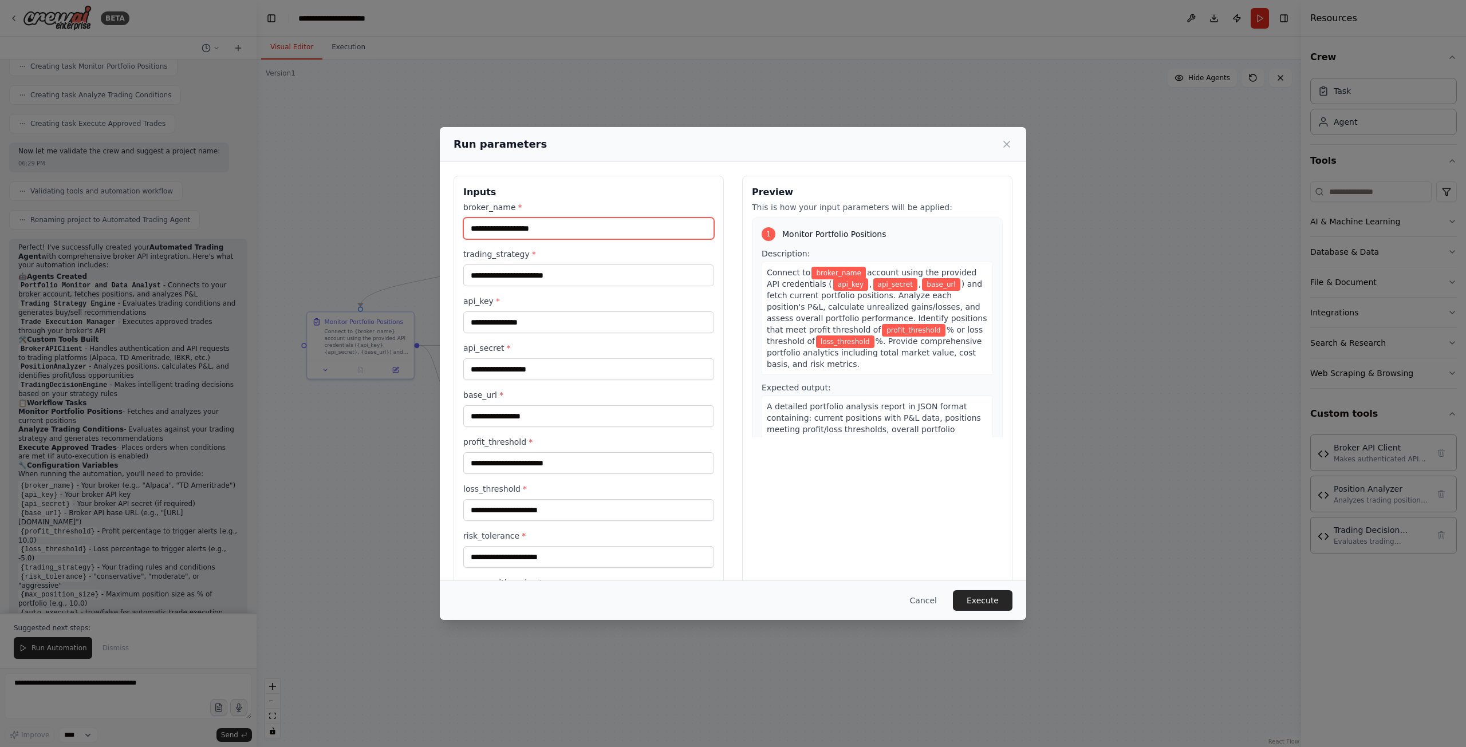
click at [534, 230] on input "broker_name *" at bounding box center [588, 229] width 251 height 22
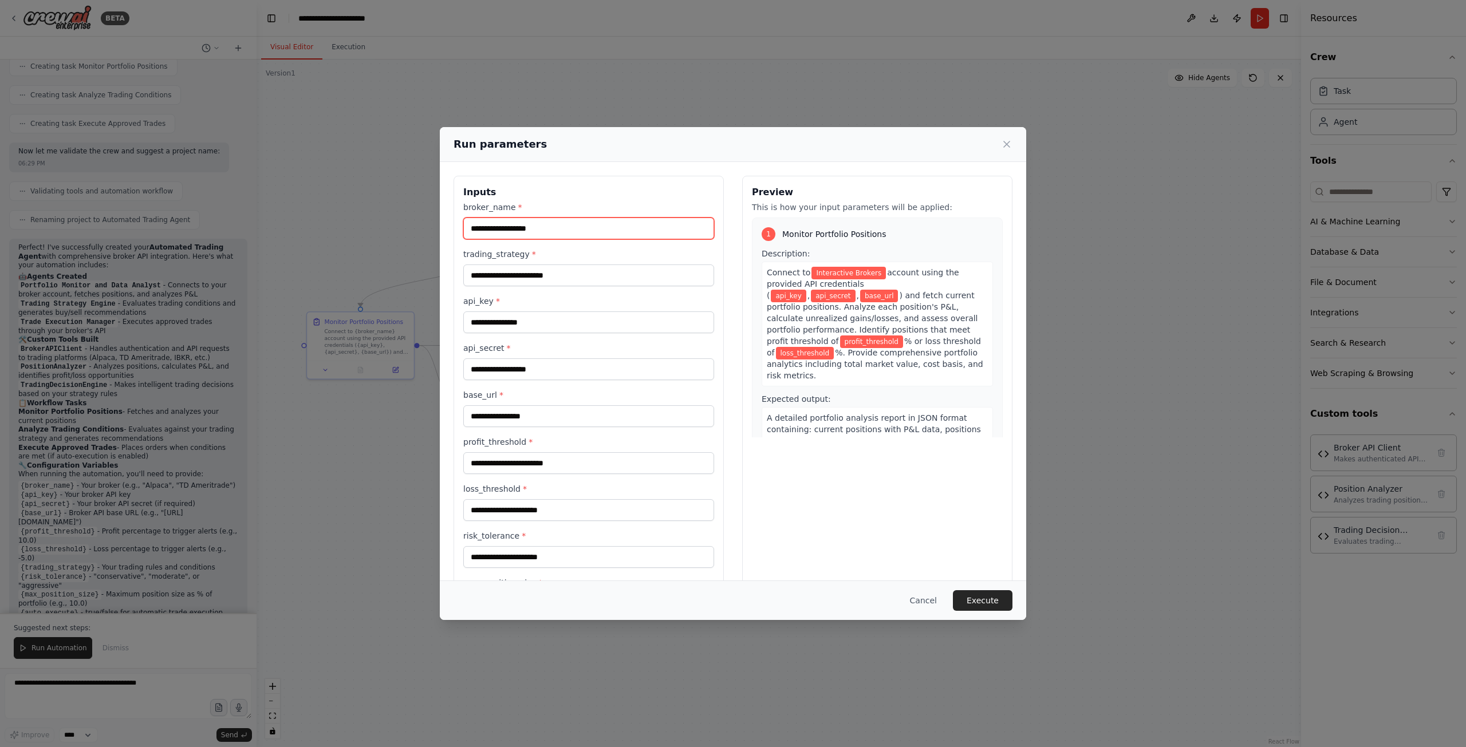
type input "**********"
type input "********"
